Goal: Task Accomplishment & Management: Use online tool/utility

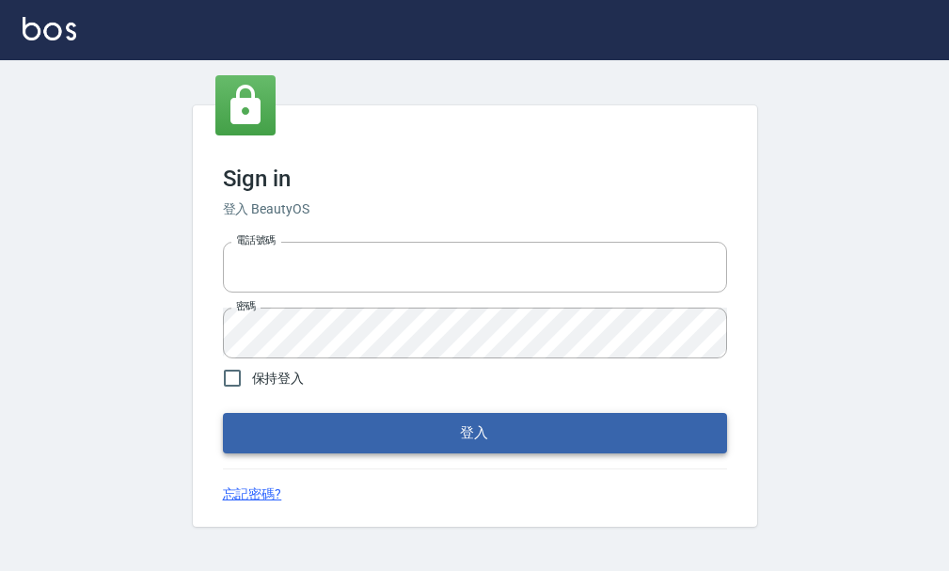
type input "25033354"
click at [476, 425] on button "登入" at bounding box center [475, 432] width 504 height 39
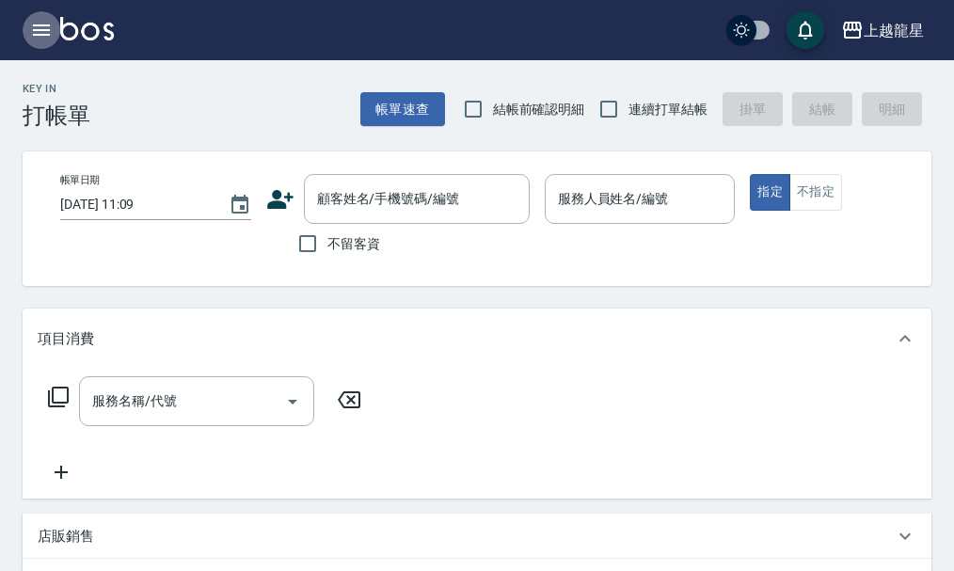
click at [37, 23] on icon "button" at bounding box center [41, 30] width 23 height 23
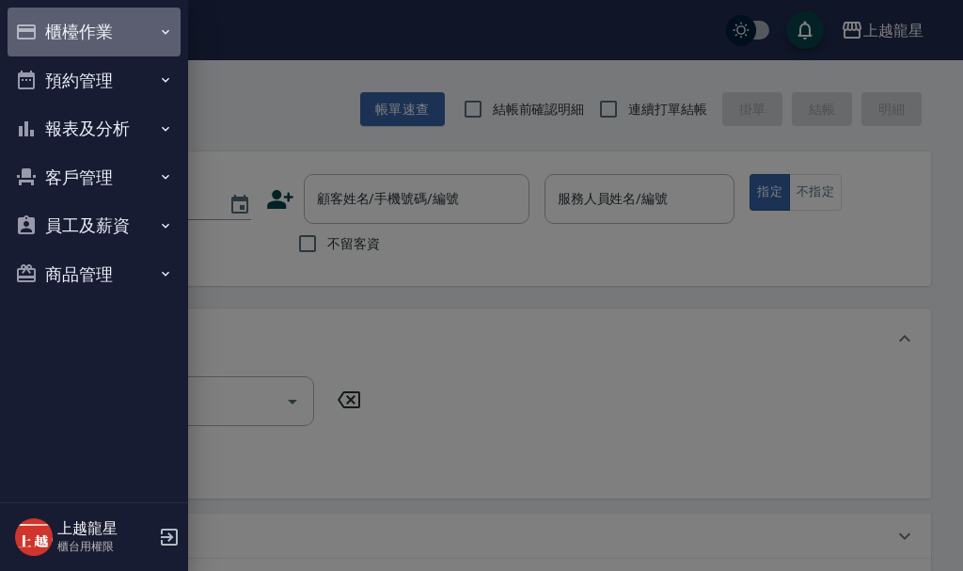
click at [55, 23] on button "櫃檯作業" at bounding box center [94, 32] width 173 height 49
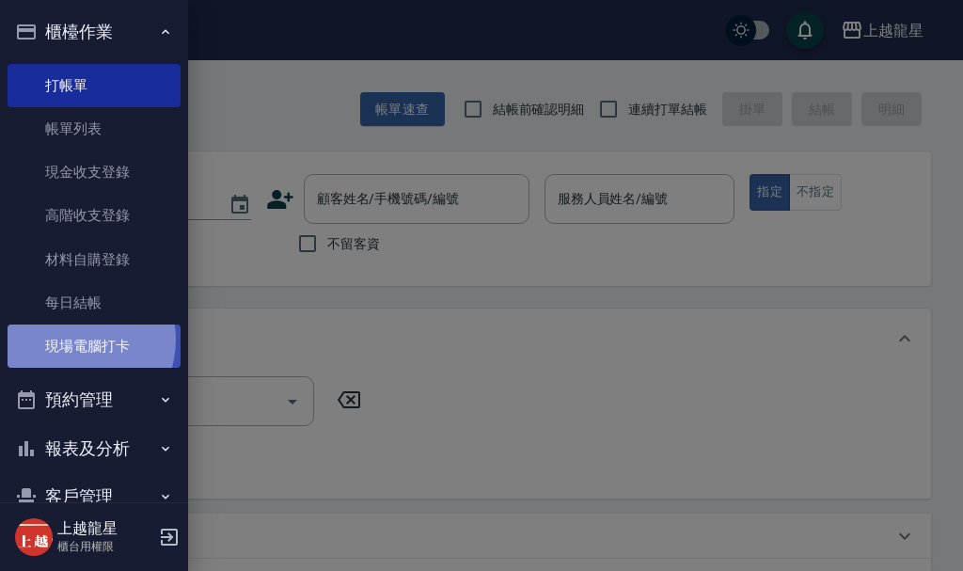
click at [73, 340] on link "現場電腦打卡" at bounding box center [94, 345] width 173 height 43
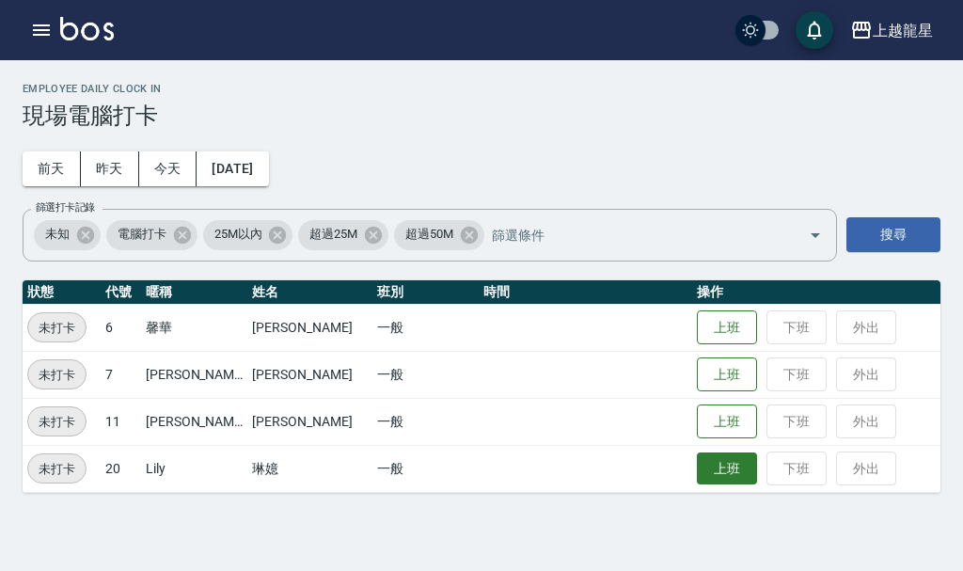
click at [699, 475] on button "上班" at bounding box center [727, 468] width 60 height 33
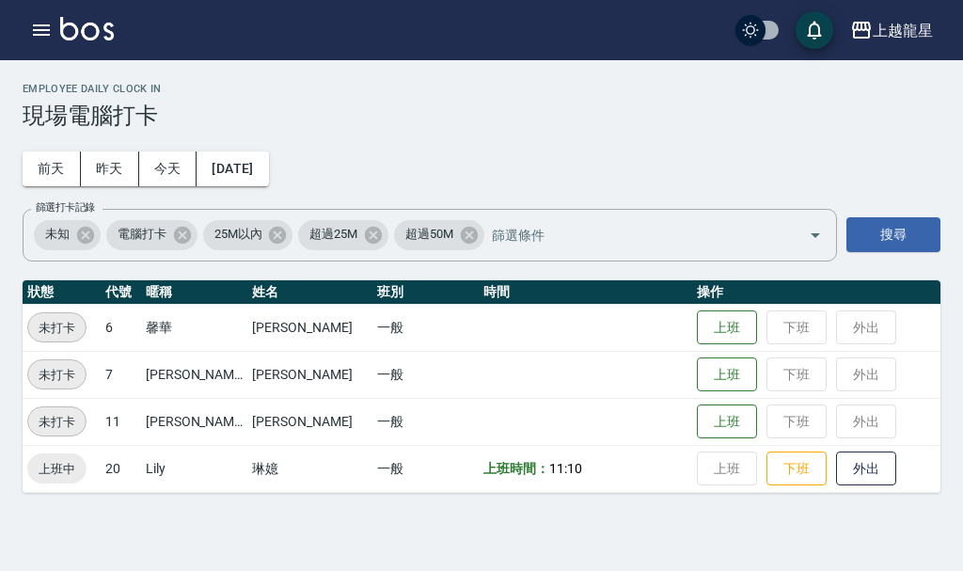
click at [110, 24] on img at bounding box center [87, 29] width 54 height 24
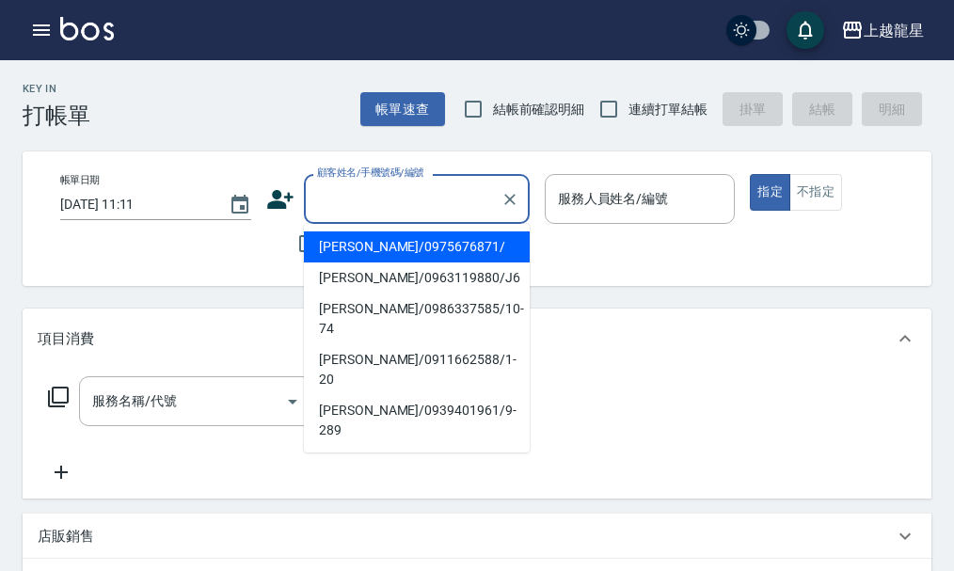
click at [364, 189] on input "顧客姓名/手機號碼/編號" at bounding box center [402, 198] width 181 height 33
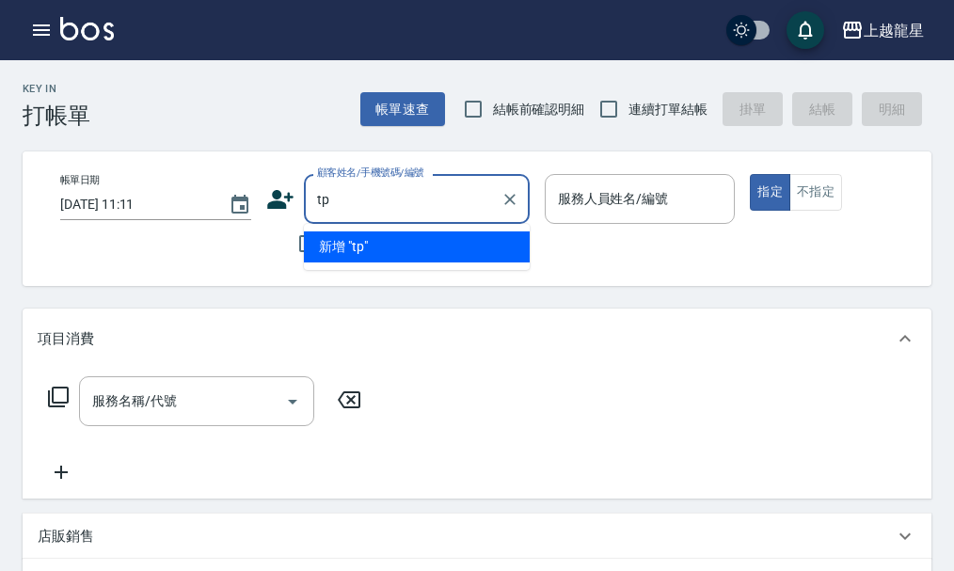
type input "t"
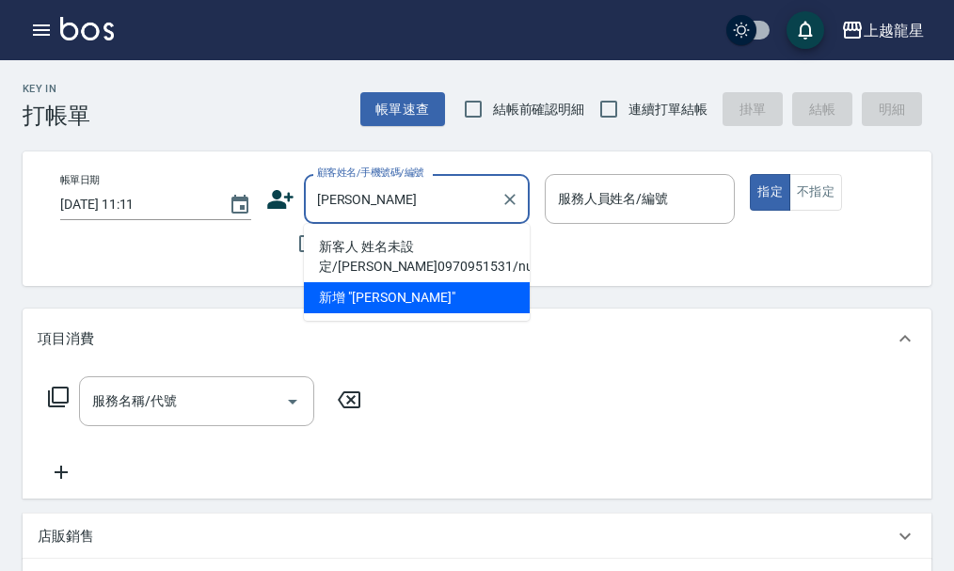
type input "陳麗"
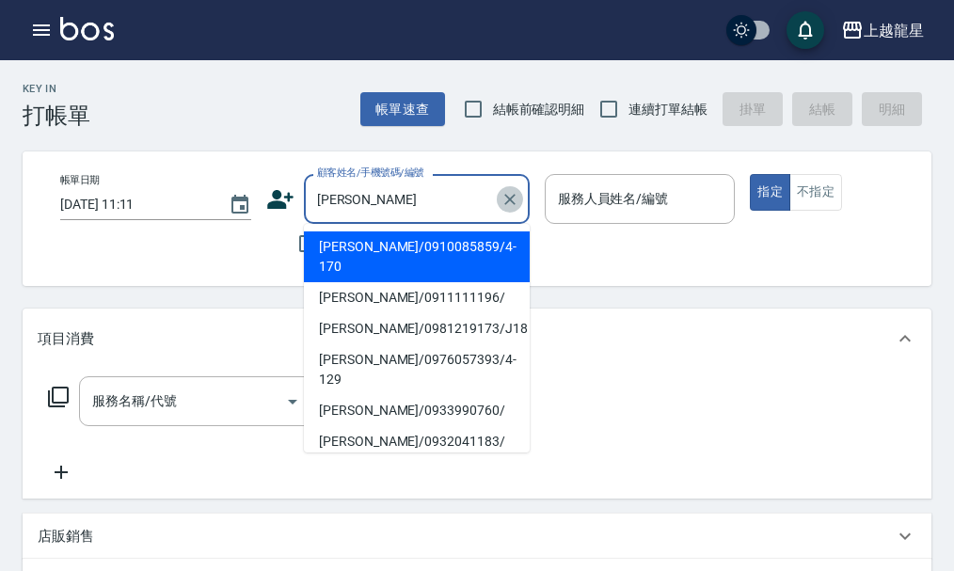
click at [512, 202] on icon "Clear" at bounding box center [509, 199] width 11 height 11
click at [480, 209] on div "顧客姓名/手機號碼/編號" at bounding box center [417, 199] width 226 height 50
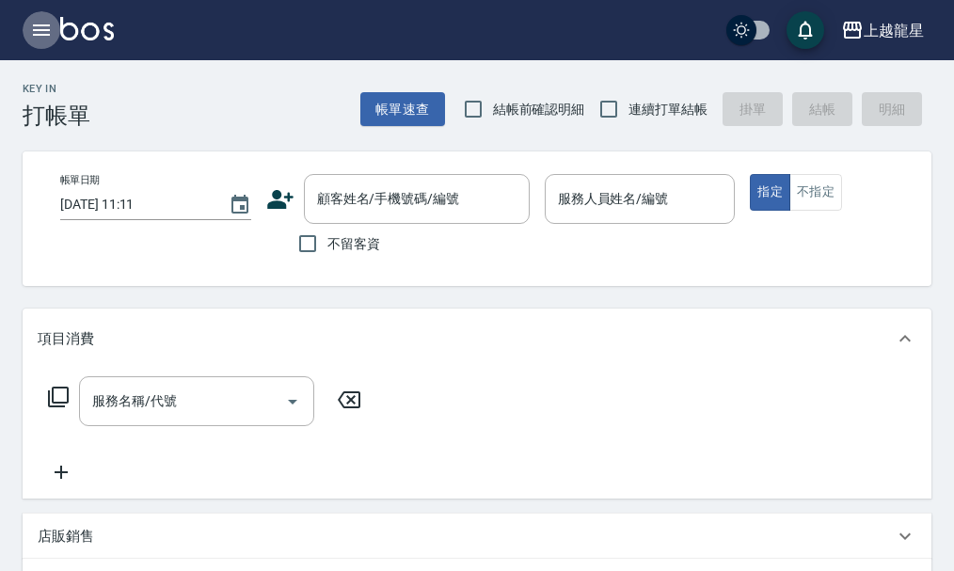
click at [28, 32] on button "button" at bounding box center [42, 30] width 38 height 38
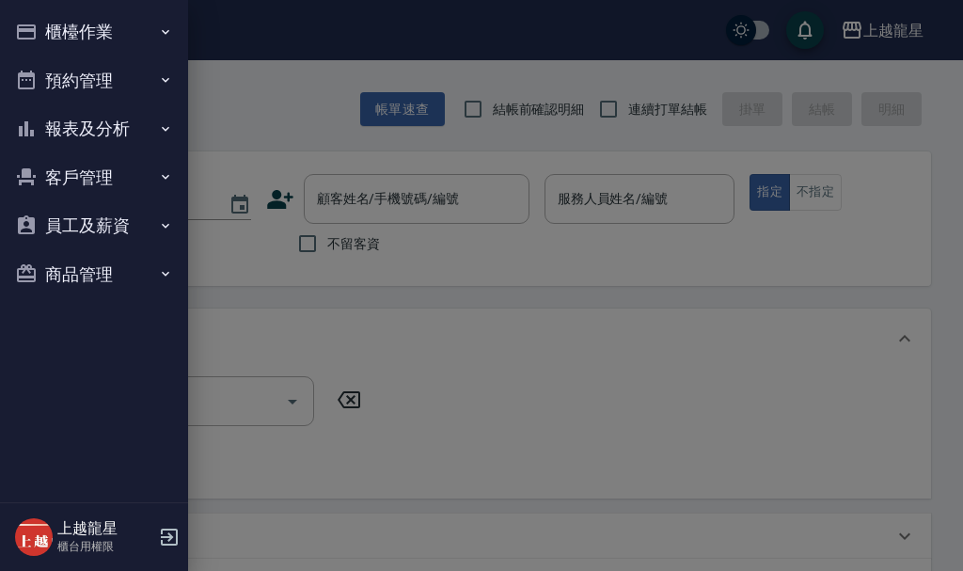
click at [83, 22] on button "櫃檯作業" at bounding box center [94, 32] width 173 height 49
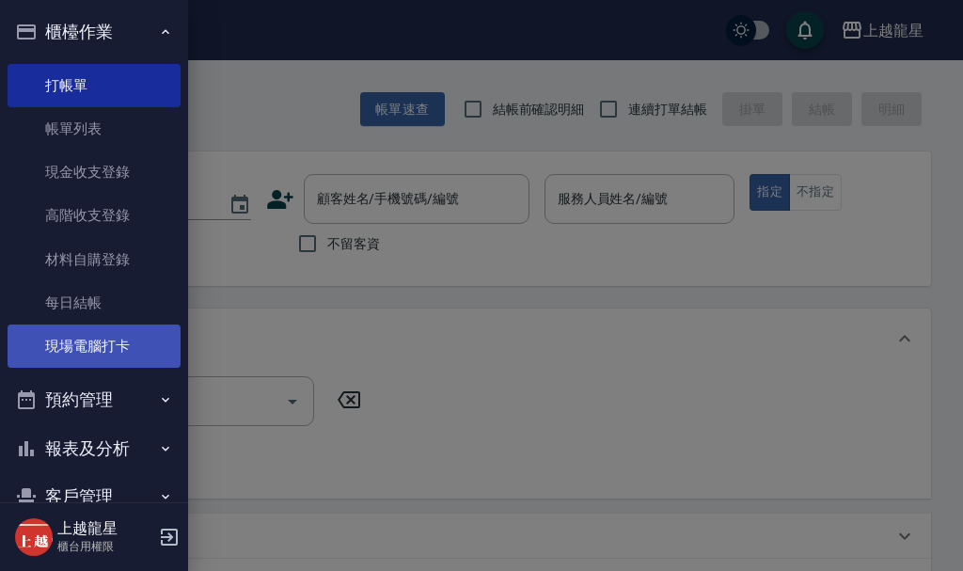
click at [130, 342] on link "現場電腦打卡" at bounding box center [94, 345] width 173 height 43
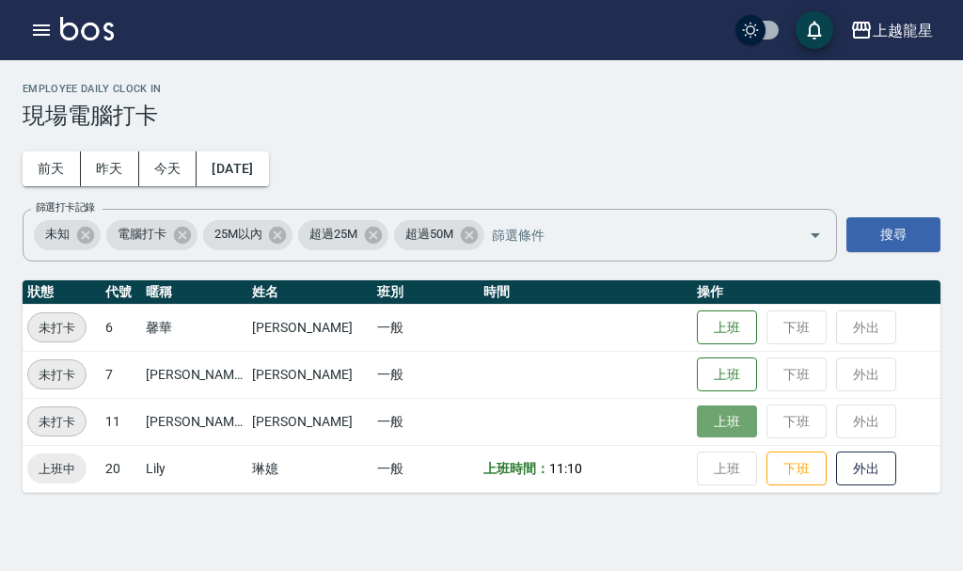
click at [719, 411] on button "上班" at bounding box center [727, 421] width 60 height 33
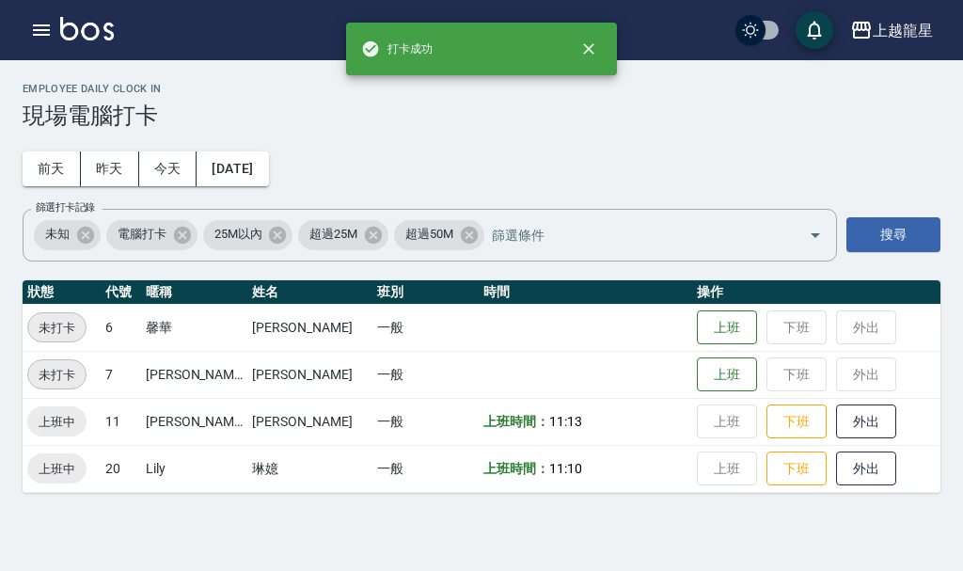
click at [92, 30] on img at bounding box center [87, 29] width 54 height 24
